Goal: Transaction & Acquisition: Book appointment/travel/reservation

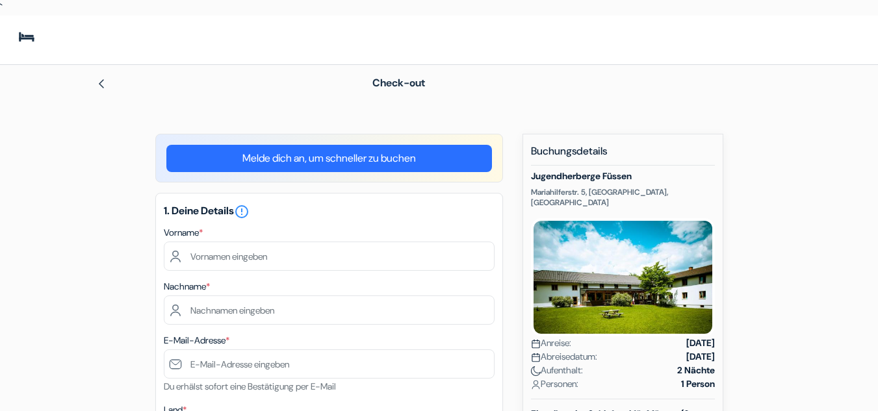
click at [109, 81] on div at bounding box center [215, 83] width 239 height 16
click at [103, 82] on img at bounding box center [101, 84] width 10 height 10
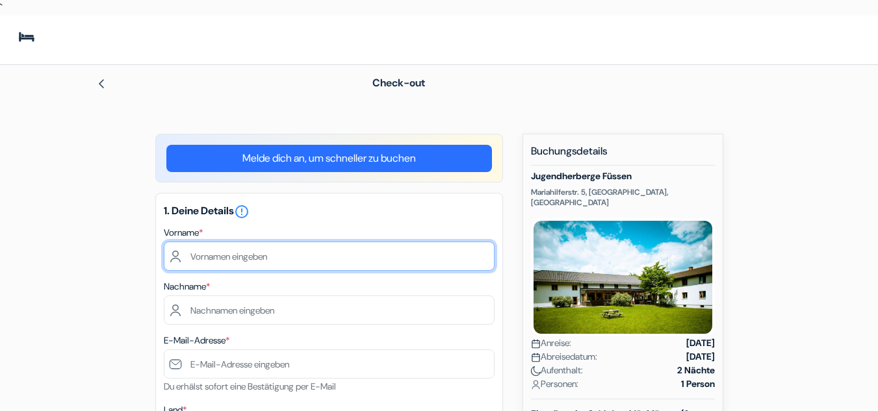
click at [387, 259] on input "text" at bounding box center [329, 256] width 331 height 29
type input "[PERSON_NAME]"
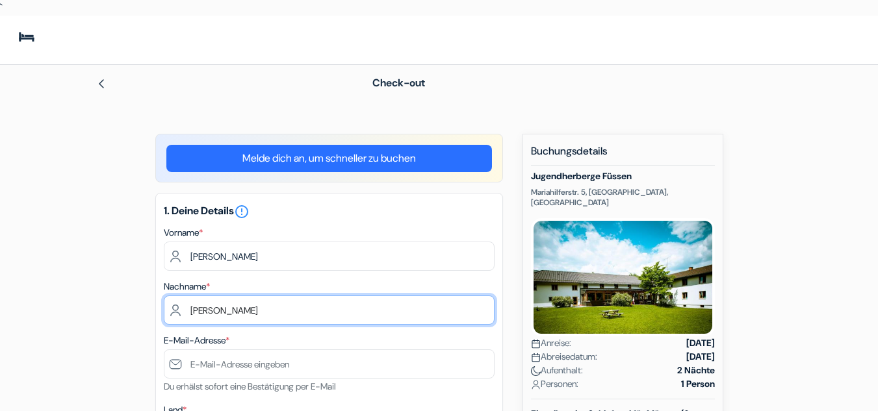
type input "[PERSON_NAME]"
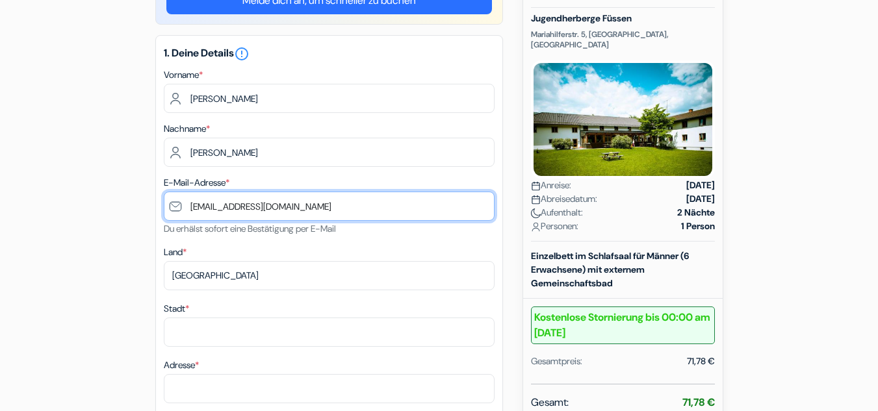
scroll to position [161, 0]
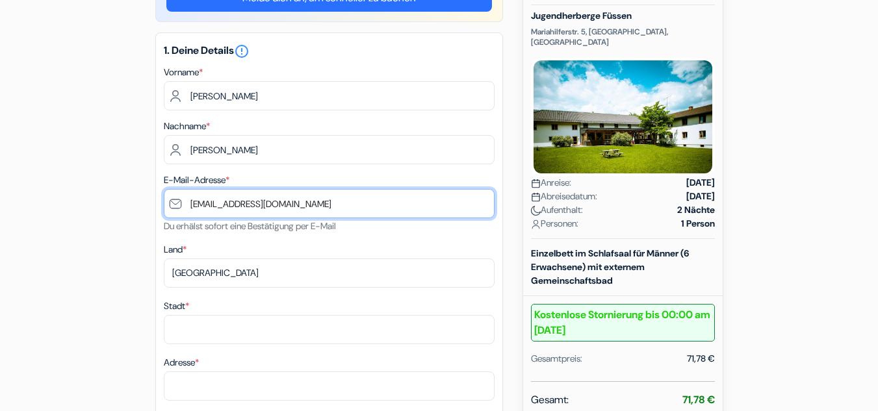
type input "[EMAIL_ADDRESS][DOMAIN_NAME]"
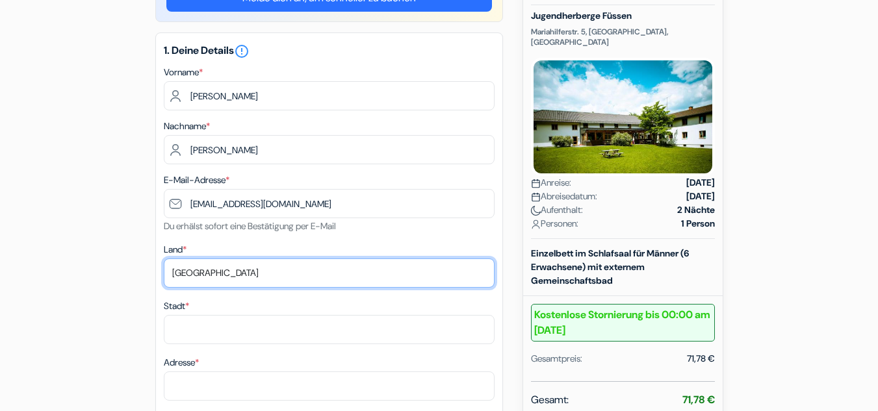
click at [270, 271] on select "Land wählen Abchasien [GEOGRAPHIC_DATA] [GEOGRAPHIC_DATA] [GEOGRAPHIC_DATA] Ame…" at bounding box center [329, 273] width 331 height 29
select select "de"
click at [164, 259] on select "Land wählen Abchasien Afghanistan Albanien Algerien Amerikanisch-Samoa Andorra …" at bounding box center [329, 273] width 331 height 29
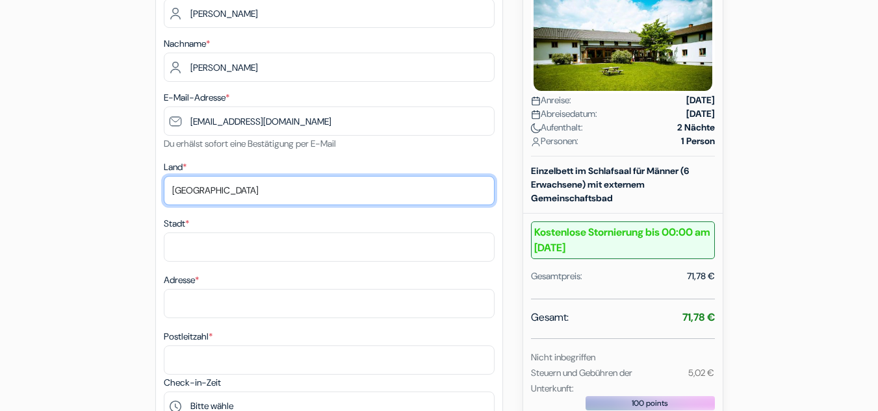
scroll to position [246, 0]
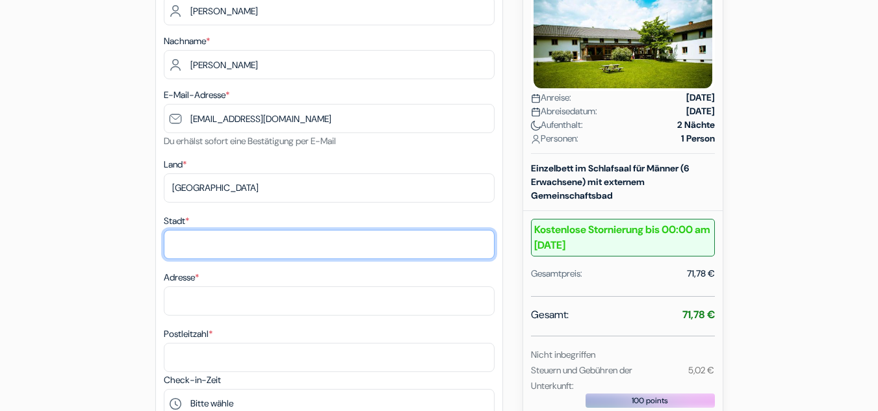
click at [235, 242] on input "Stadt *" at bounding box center [329, 244] width 331 height 29
type input "Darmstadt"
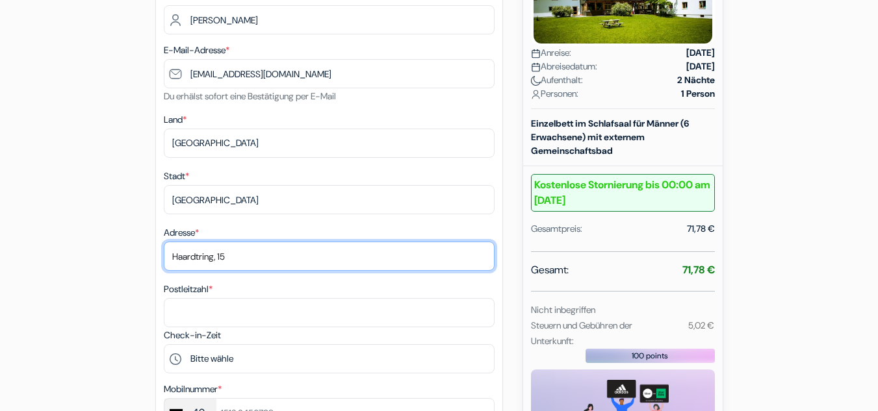
scroll to position [292, 0]
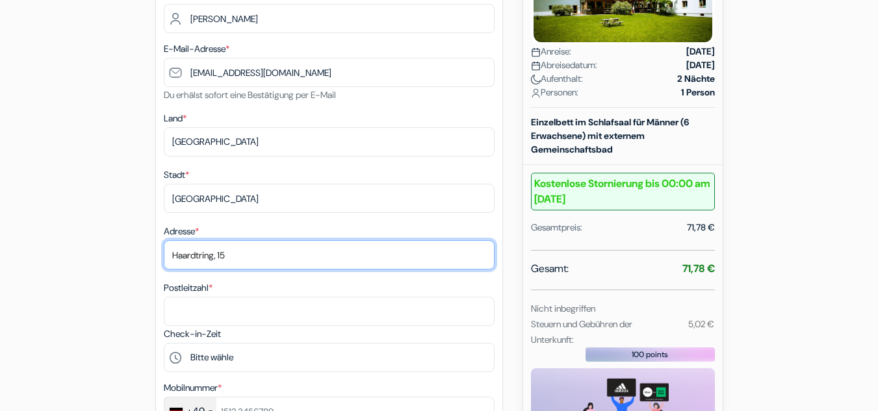
type input "Haardtring, 15"
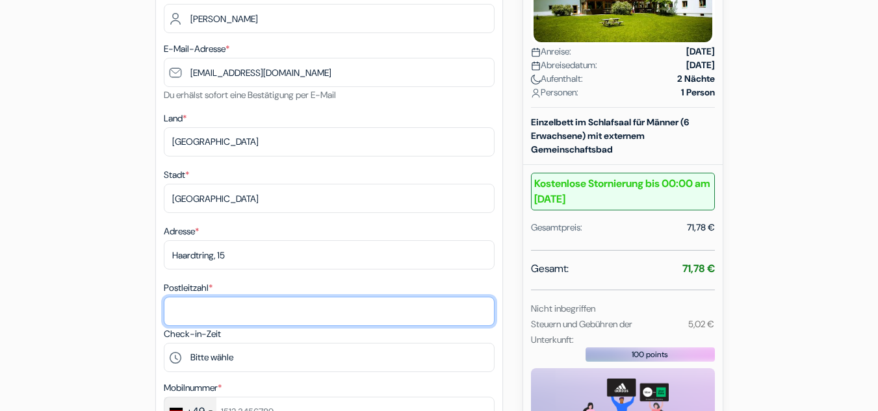
click at [231, 302] on input "Postleitzahl *" at bounding box center [329, 311] width 331 height 29
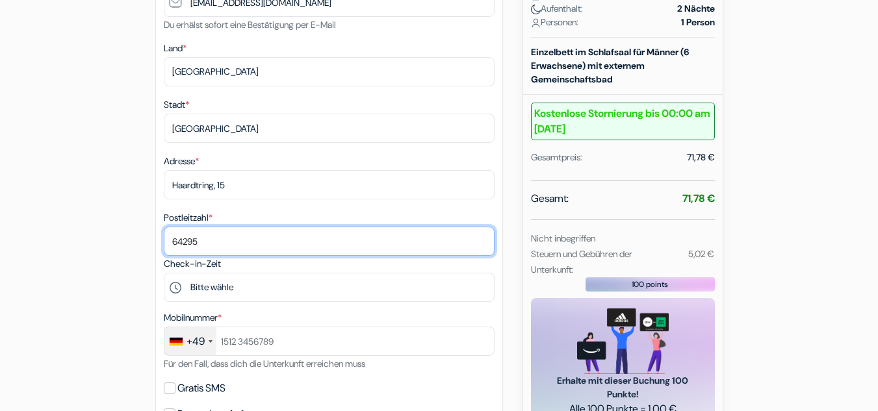
scroll to position [383, 0]
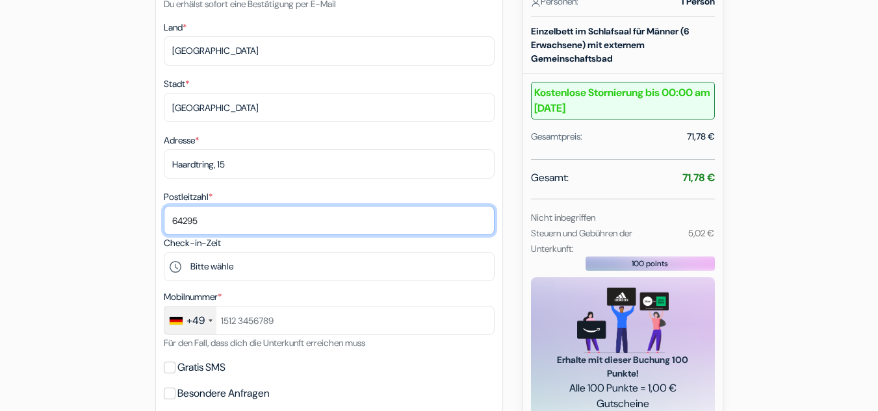
type input "64295"
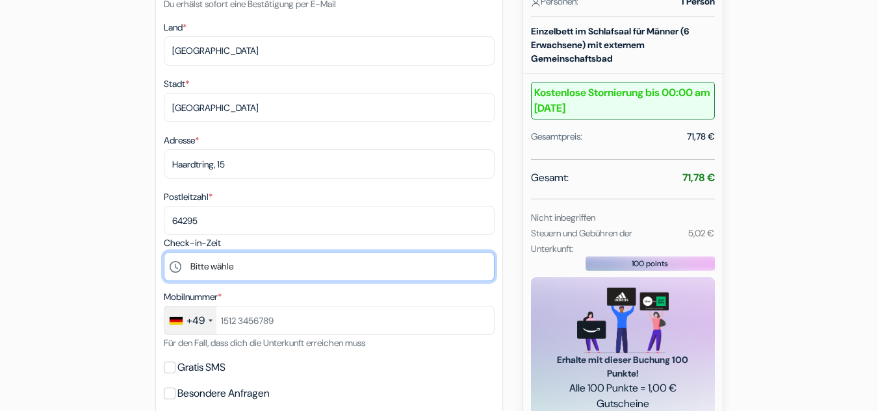
click at [241, 266] on select "Bitte wähle 17:00 18:00 19:00 20:00 21:00 22:00" at bounding box center [329, 266] width 331 height 29
select select "17"
click at [164, 252] on select "Bitte wähle 17:00 18:00 19:00 20:00 21:00 22:00" at bounding box center [329, 266] width 331 height 29
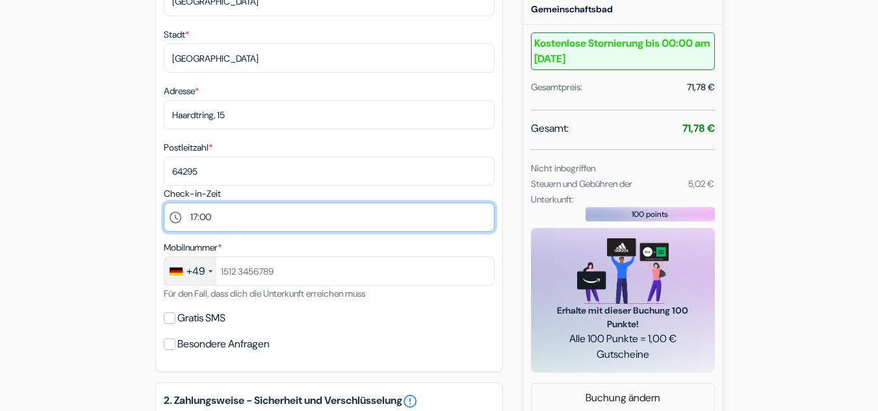
scroll to position [433, 0]
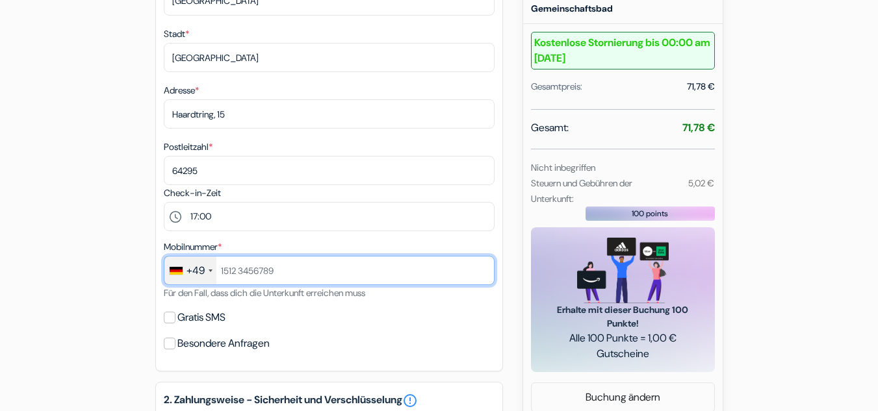
click at [259, 276] on input "text" at bounding box center [329, 270] width 331 height 29
paste input "+4915757902037"
click at [235, 272] on input "+4915757902037" at bounding box center [329, 270] width 331 height 29
type input "15757902037"
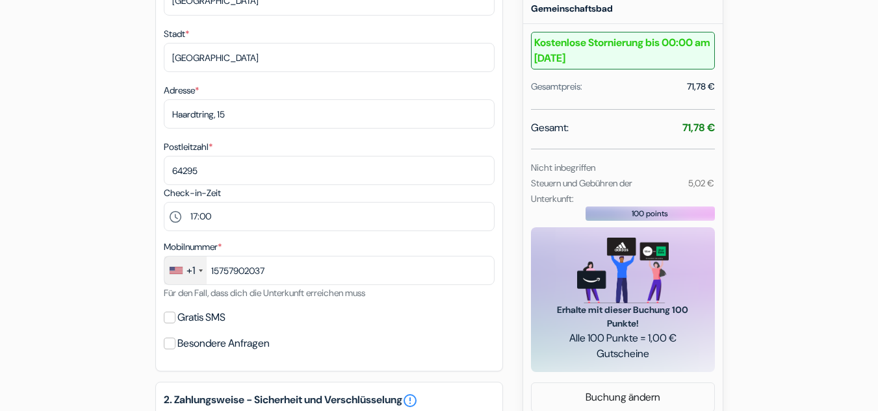
click at [197, 270] on div "+1" at bounding box center [185, 271] width 42 height 28
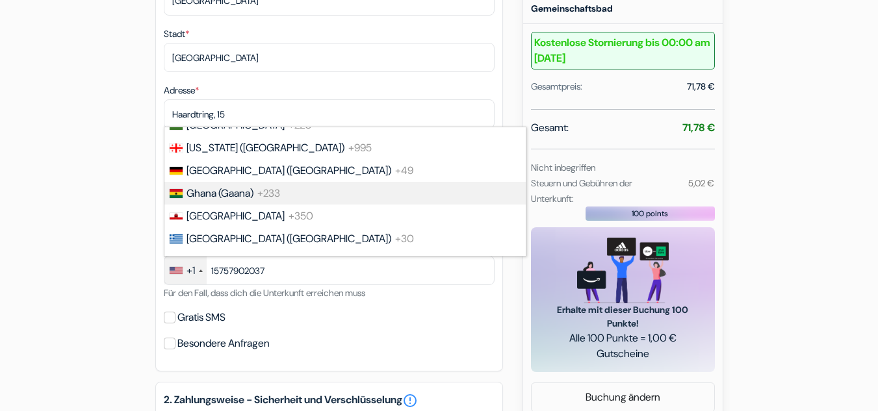
scroll to position [1912, 0]
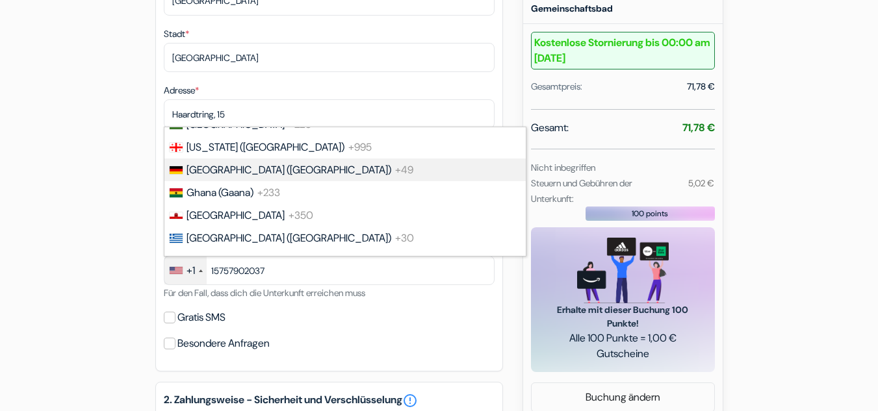
click at [237, 164] on span "Germany (Deutschland)" at bounding box center [289, 170] width 205 height 14
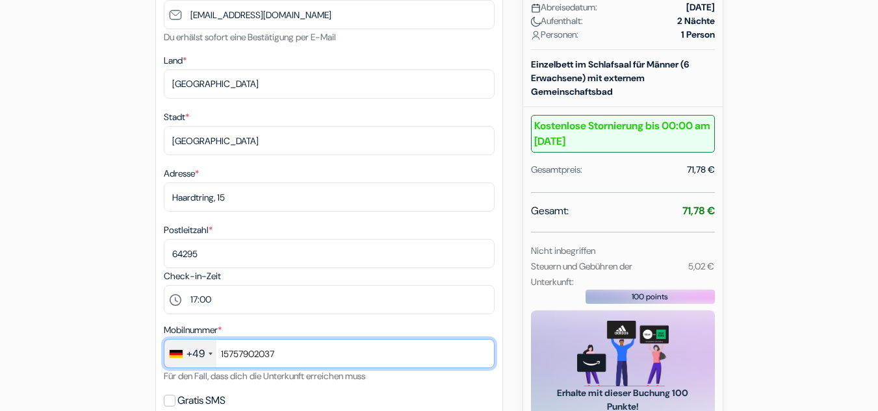
scroll to position [348, 0]
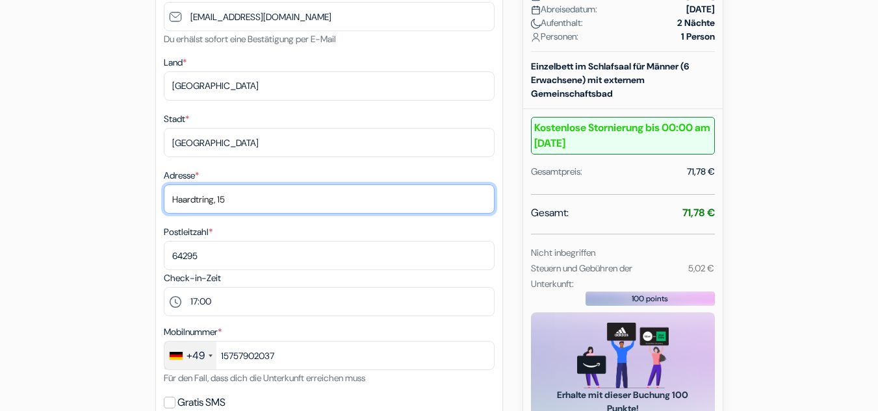
click at [263, 203] on input "Haardtring, 15" at bounding box center [329, 199] width 331 height 29
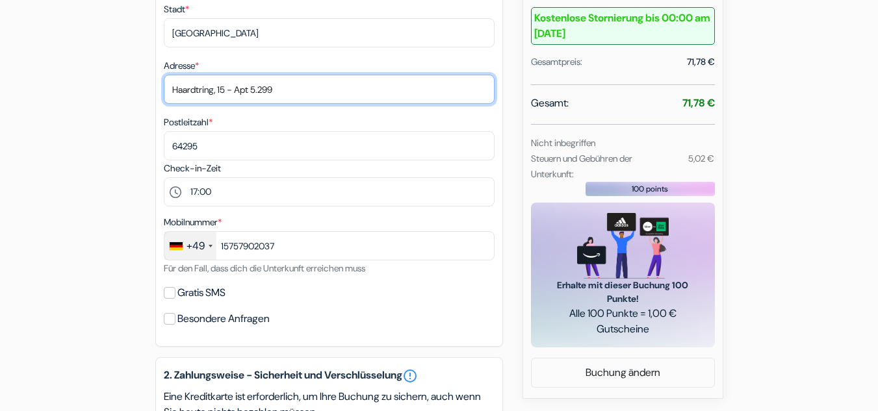
scroll to position [458, 0]
type input "Haardtring, 15 - Apt 5.299"
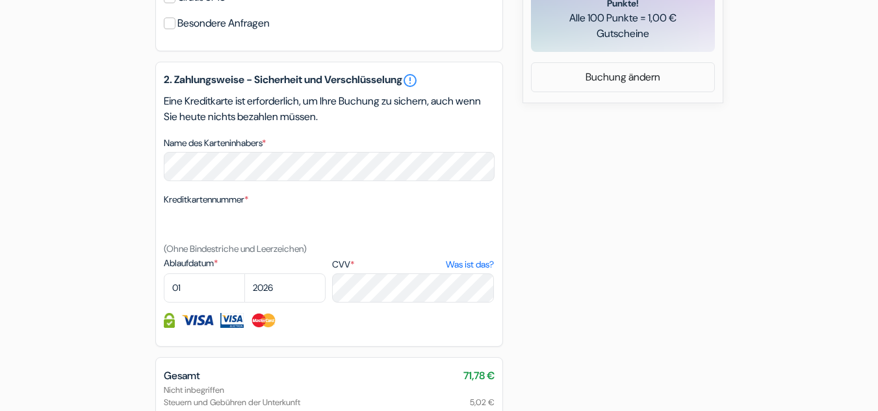
scroll to position [753, 0]
click at [210, 287] on select "01 02 03 04 05 06 07 08 09 10 11 12" at bounding box center [204, 288] width 81 height 29
select select "07"
click at [164, 274] on select "01 02 03 04 05 06 07 08 09 10 11 12" at bounding box center [204, 288] width 81 height 29
click at [271, 300] on select "2025 2026 2027 2028 2029 2030 2031 2032 2033 2034 2035 2036 2037 2038 2039 2040…" at bounding box center [284, 288] width 81 height 29
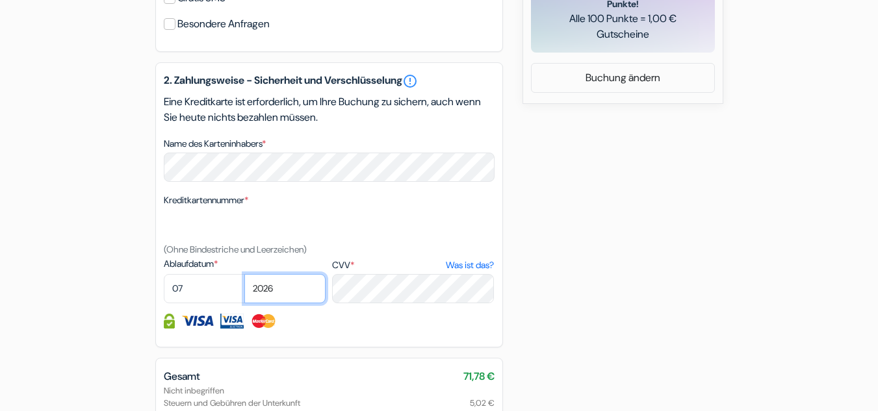
select select "2030"
click at [244, 274] on select "2025 2026 2027 2028 2029 2030 2031 2032 2033 2034 2035 2036 2037 2038 2039 2040…" at bounding box center [284, 288] width 81 height 29
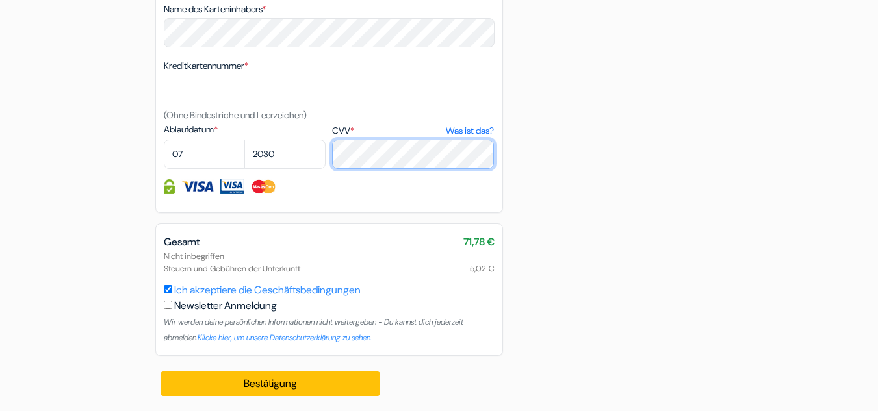
scroll to position [888, 0]
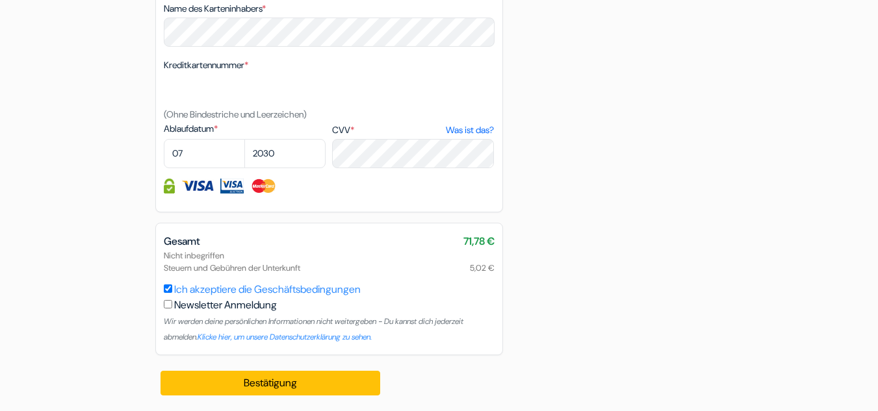
click at [155, 289] on div "Gesamt 71,78 € Nicht inbegriffen Steuern und Gebühren der Unterkunft 5,02 € Ich…" at bounding box center [329, 289] width 348 height 133
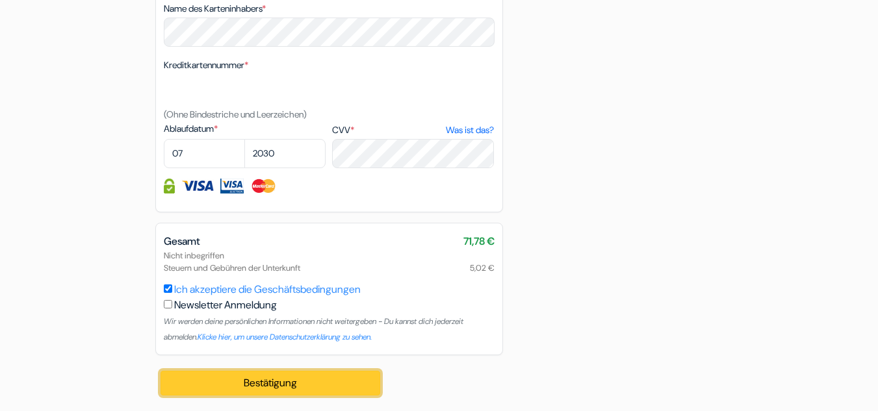
click at [341, 383] on button "Bestätigung Loading..." at bounding box center [271, 383] width 220 height 25
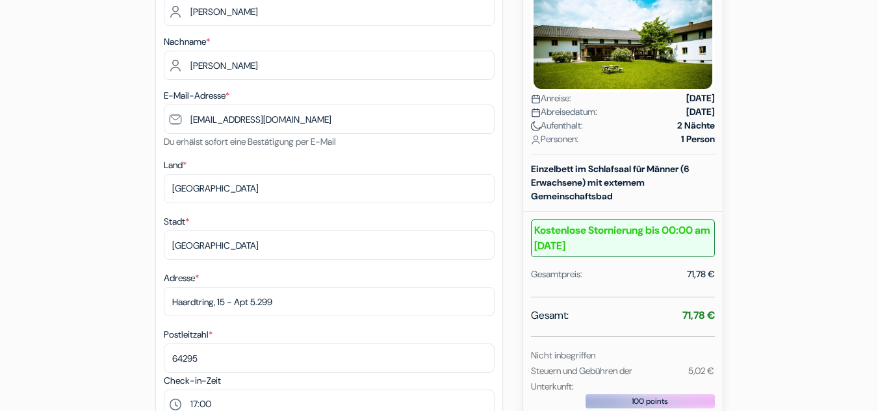
scroll to position [244, 0]
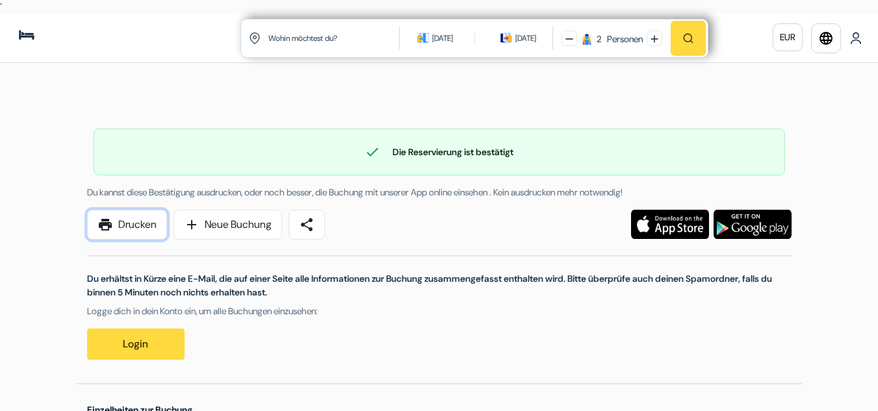
click at [135, 226] on link "print Drucken" at bounding box center [127, 225] width 80 height 30
